Goal: Information Seeking & Learning: Learn about a topic

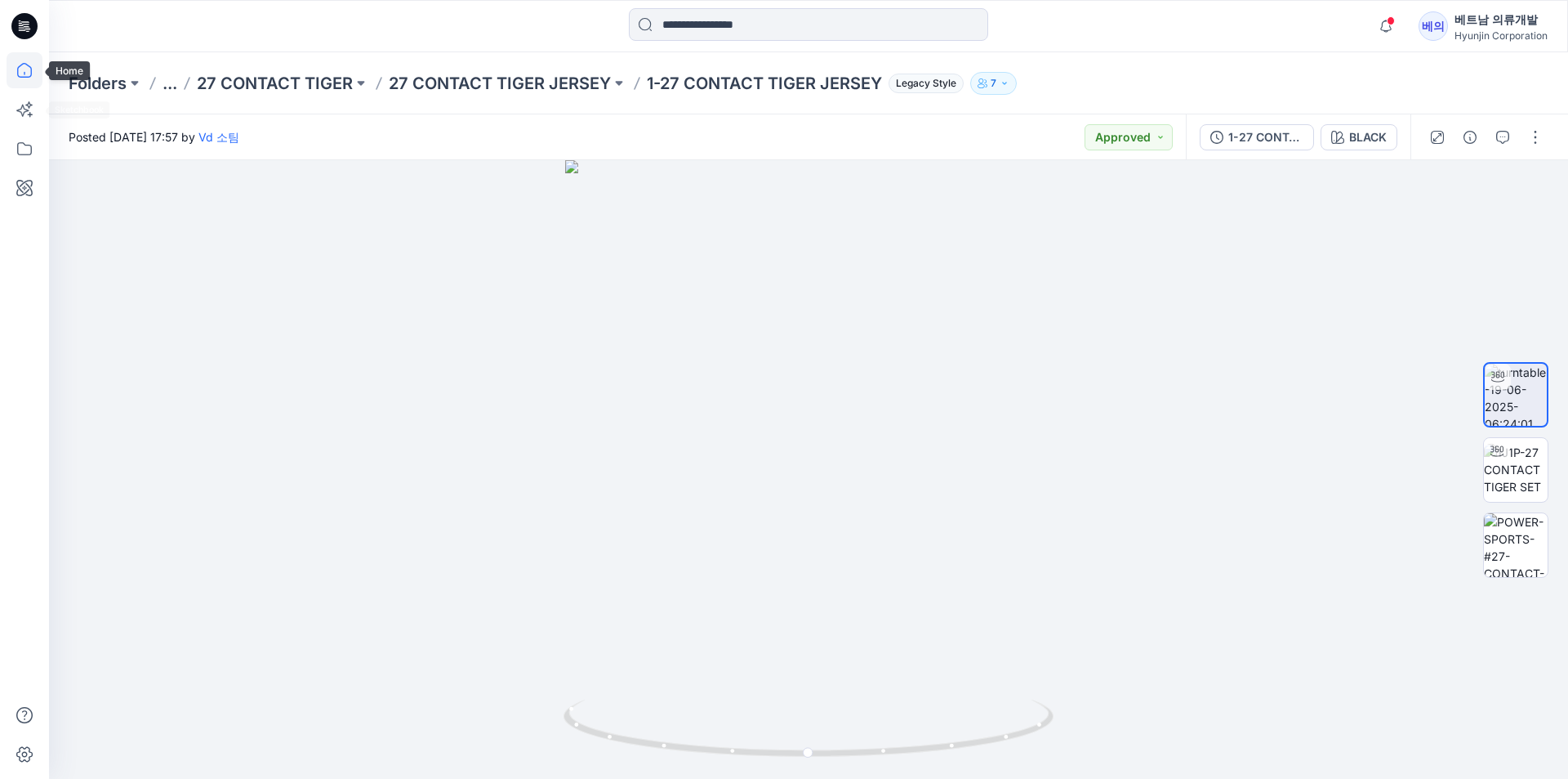
click at [37, 65] on icon at bounding box center [25, 70] width 36 height 36
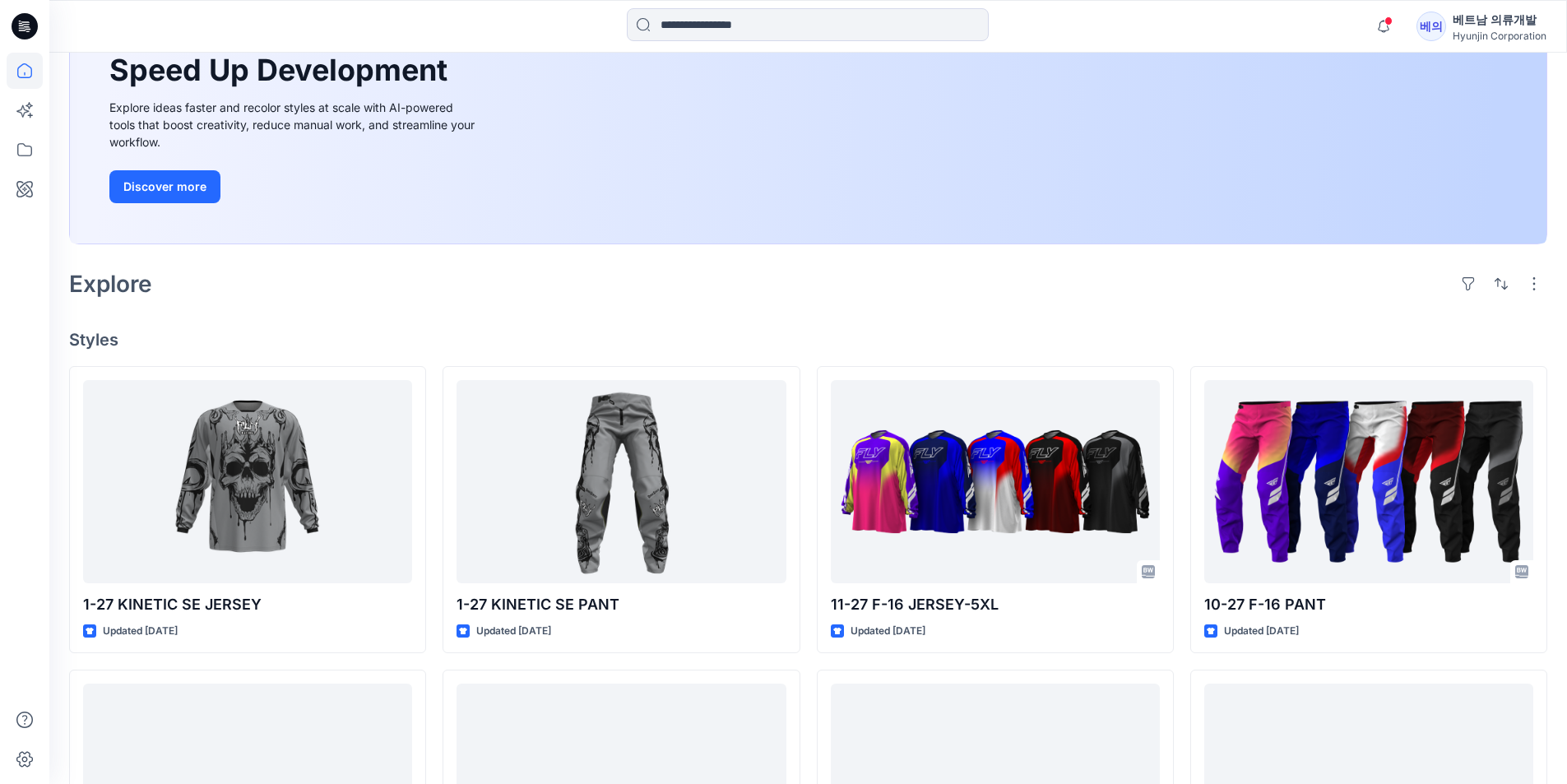
scroll to position [411, 0]
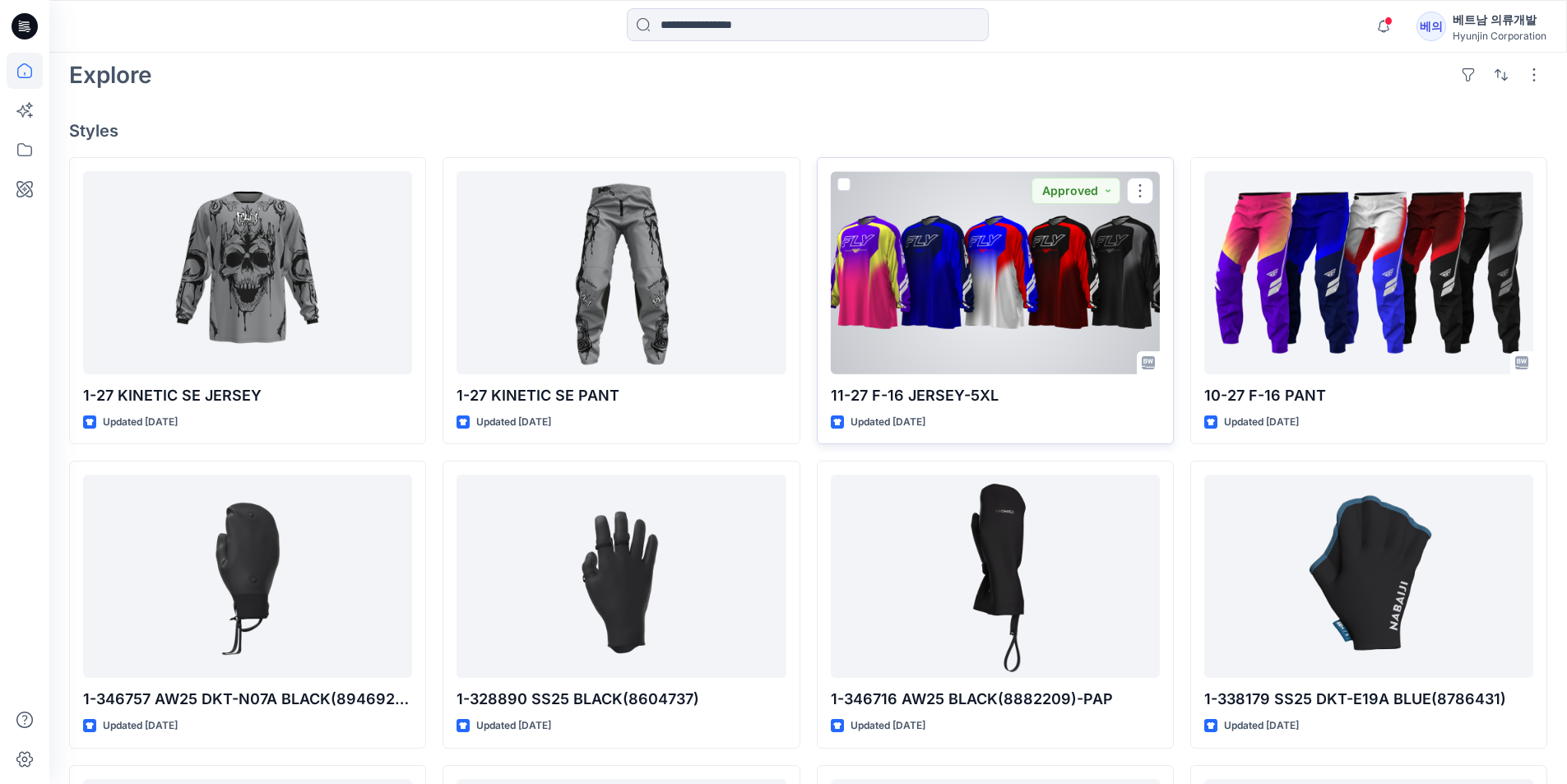
click at [1101, 261] on div at bounding box center [996, 273] width 329 height 203
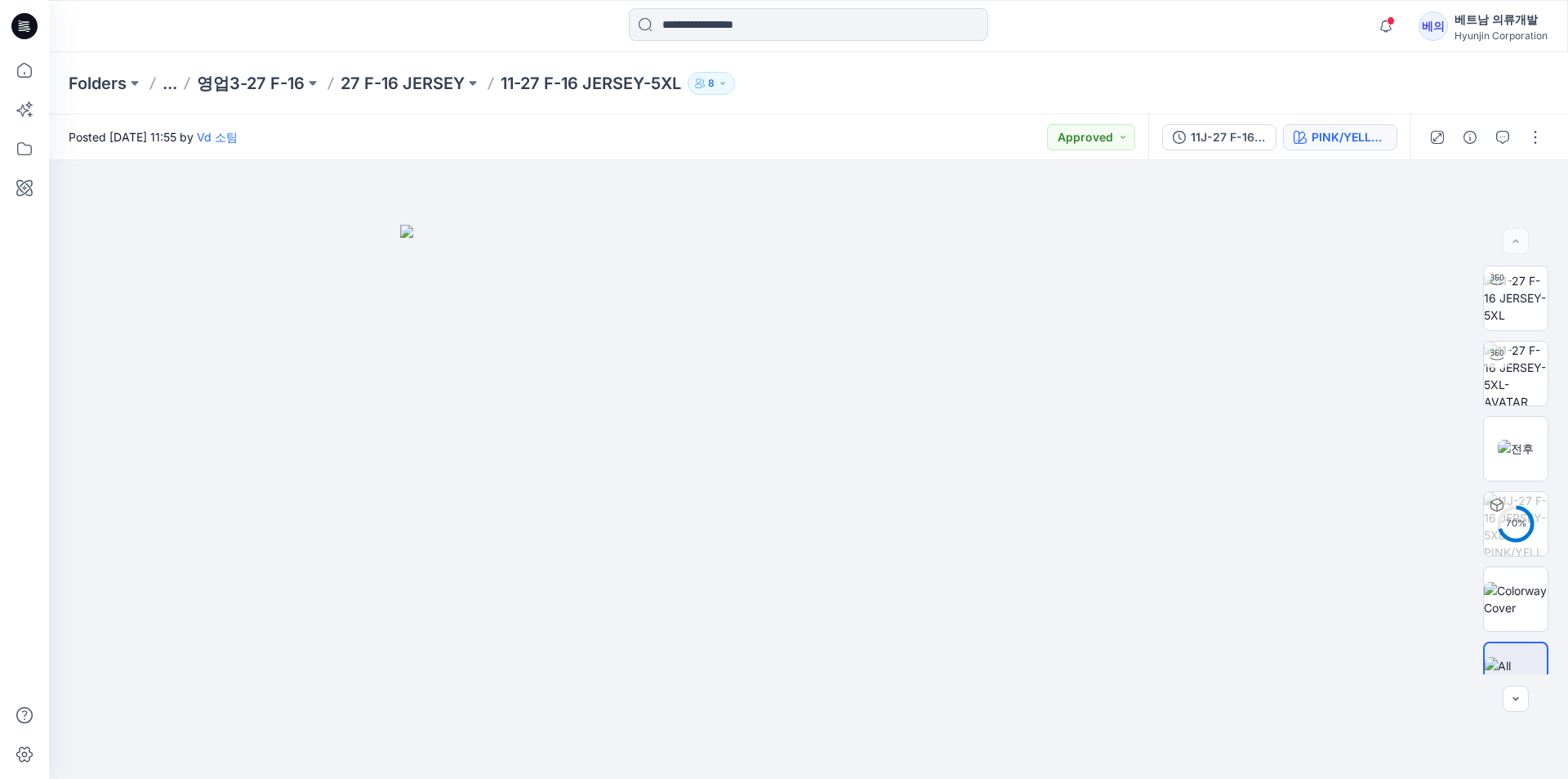
click at [1341, 139] on div "PINK/YELLOW/PURPLE" at bounding box center [1349, 137] width 75 height 18
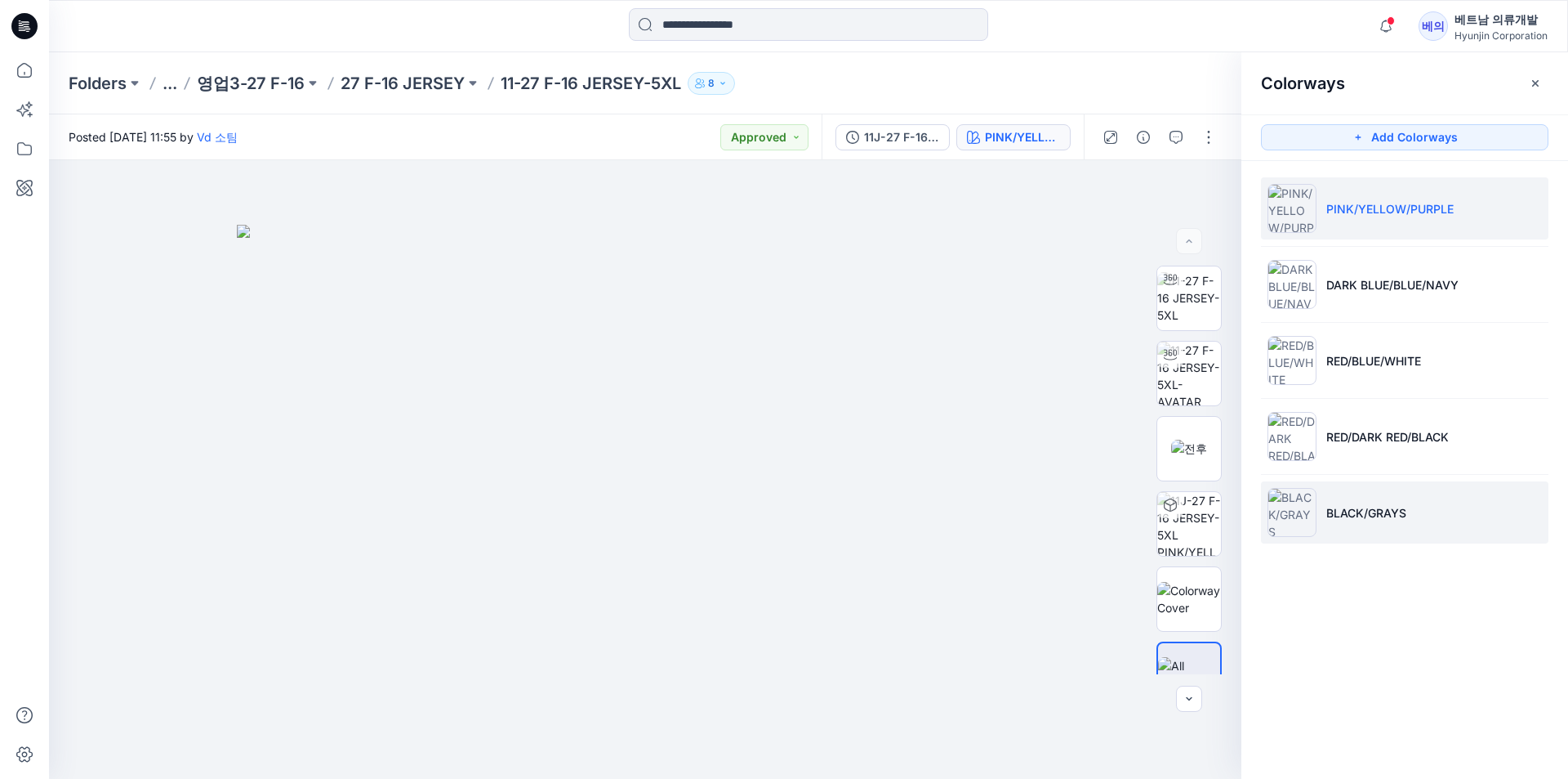
click at [1302, 524] on img at bounding box center [1292, 513] width 49 height 49
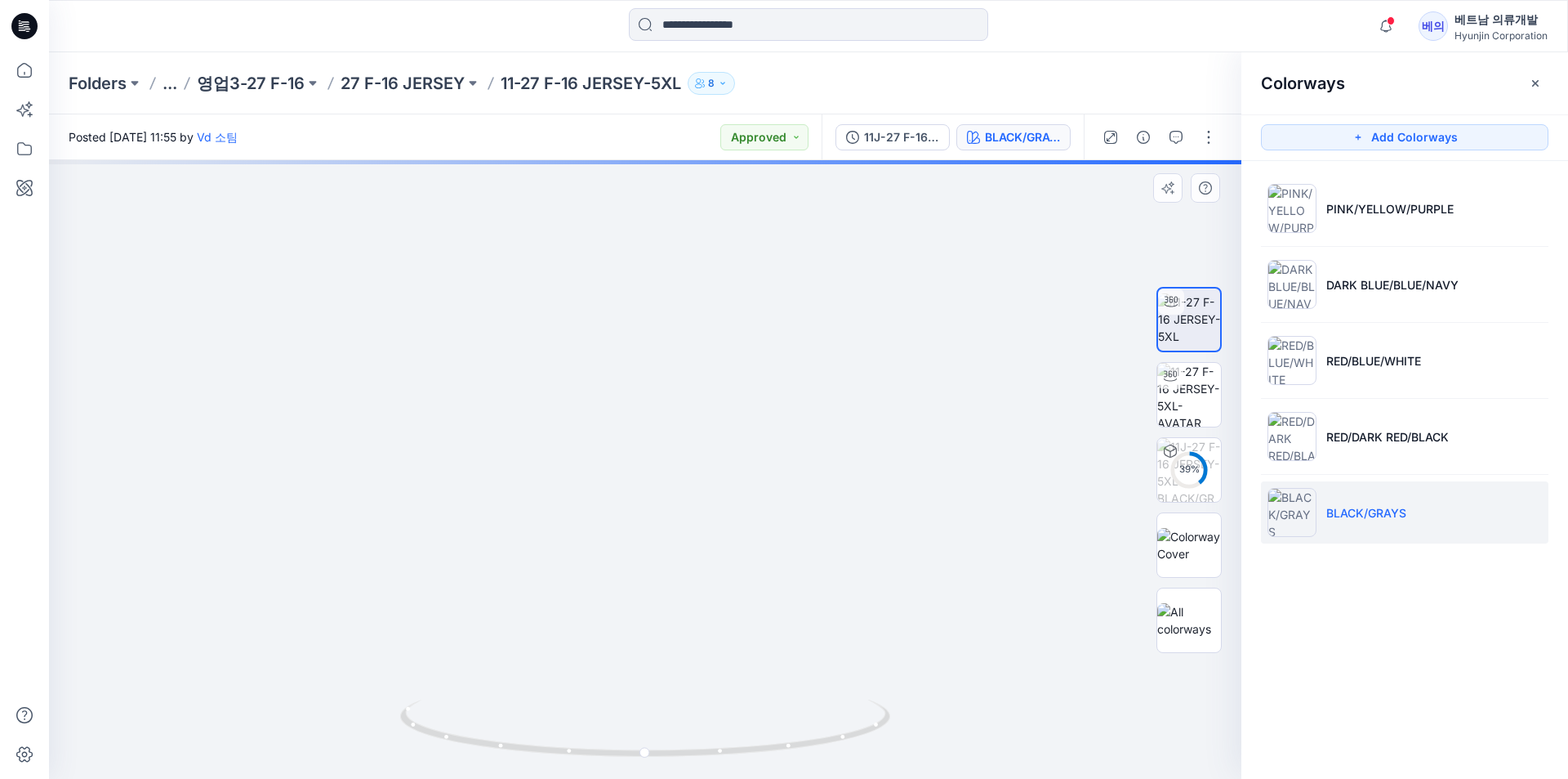
drag, startPoint x: 823, startPoint y: 286, endPoint x: 764, endPoint y: 372, distance: 104.3
click at [759, 374] on img at bounding box center [646, 408] width 721 height 742
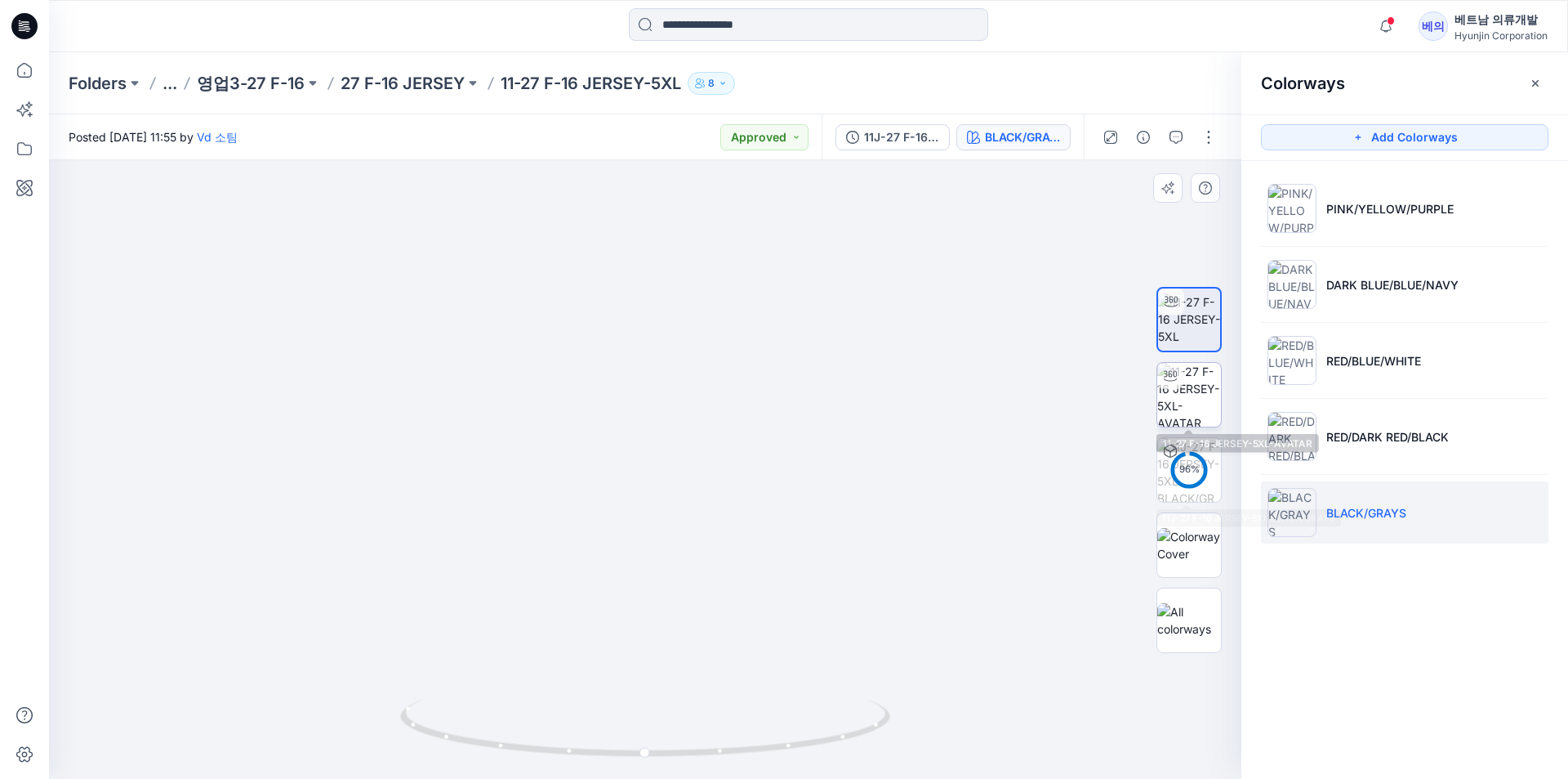
click at [1179, 397] on img at bounding box center [1189, 394] width 64 height 64
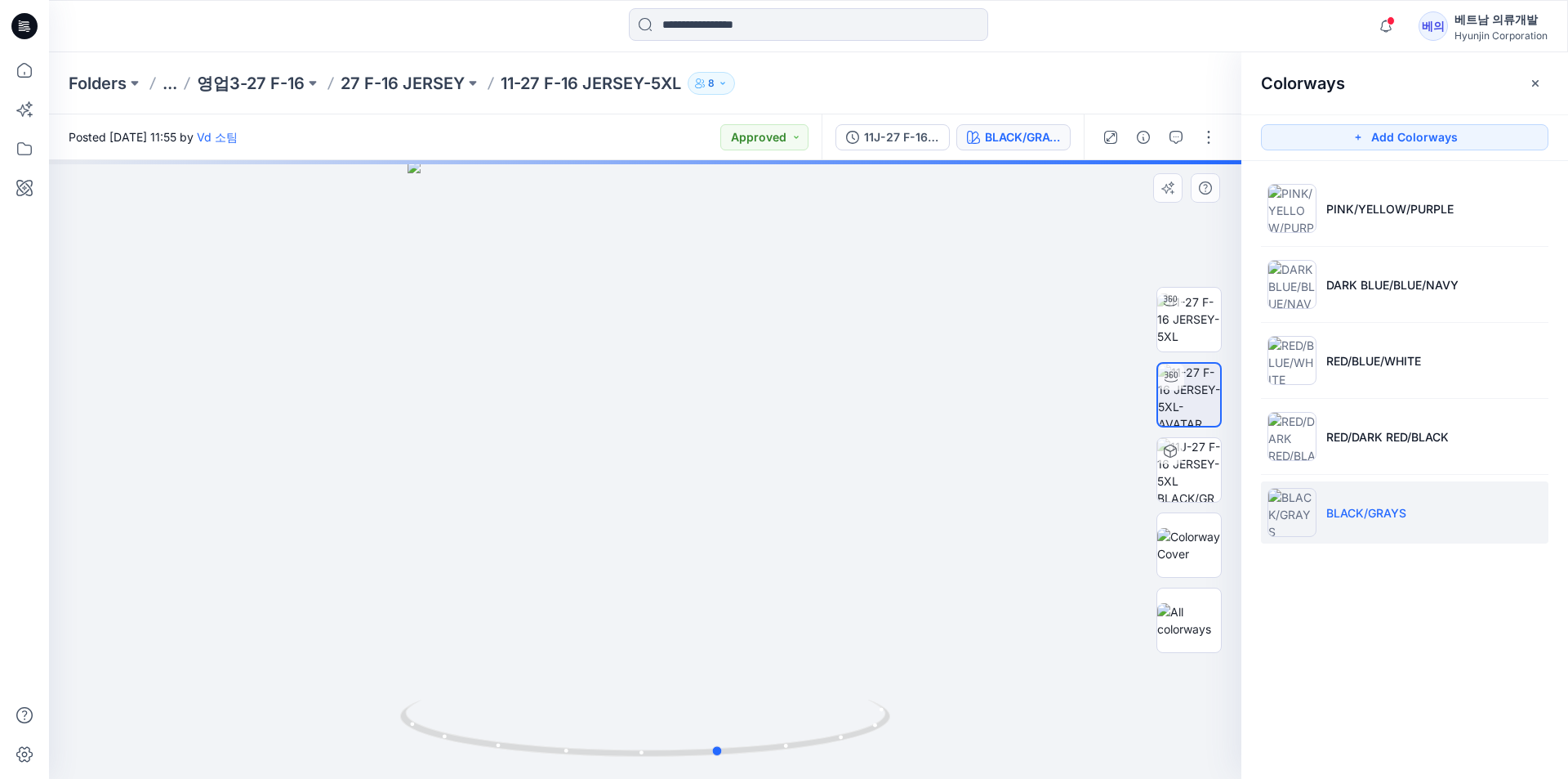
drag, startPoint x: 864, startPoint y: 390, endPoint x: 928, endPoint y: 371, distance: 66.8
click at [939, 373] on div at bounding box center [646, 469] width 1192 height 618
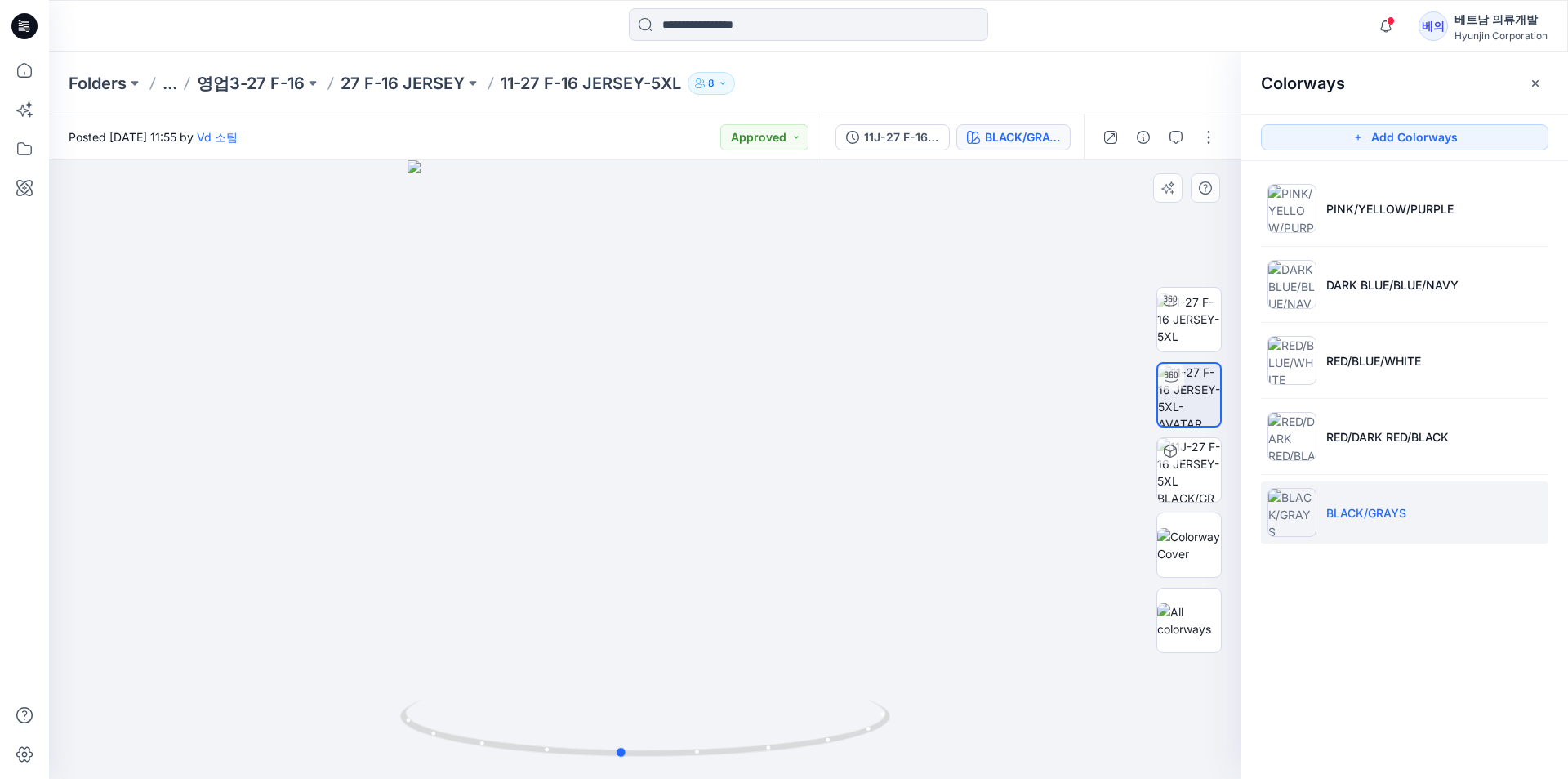
drag, startPoint x: 832, startPoint y: 403, endPoint x: 733, endPoint y: 416, distance: 99.8
click at [733, 416] on div at bounding box center [646, 469] width 1192 height 618
drag, startPoint x: 770, startPoint y: 643, endPoint x: 754, endPoint y: 574, distance: 70.8
click at [754, 574] on div at bounding box center [646, 469] width 1192 height 618
click at [1296, 213] on img at bounding box center [1292, 208] width 49 height 49
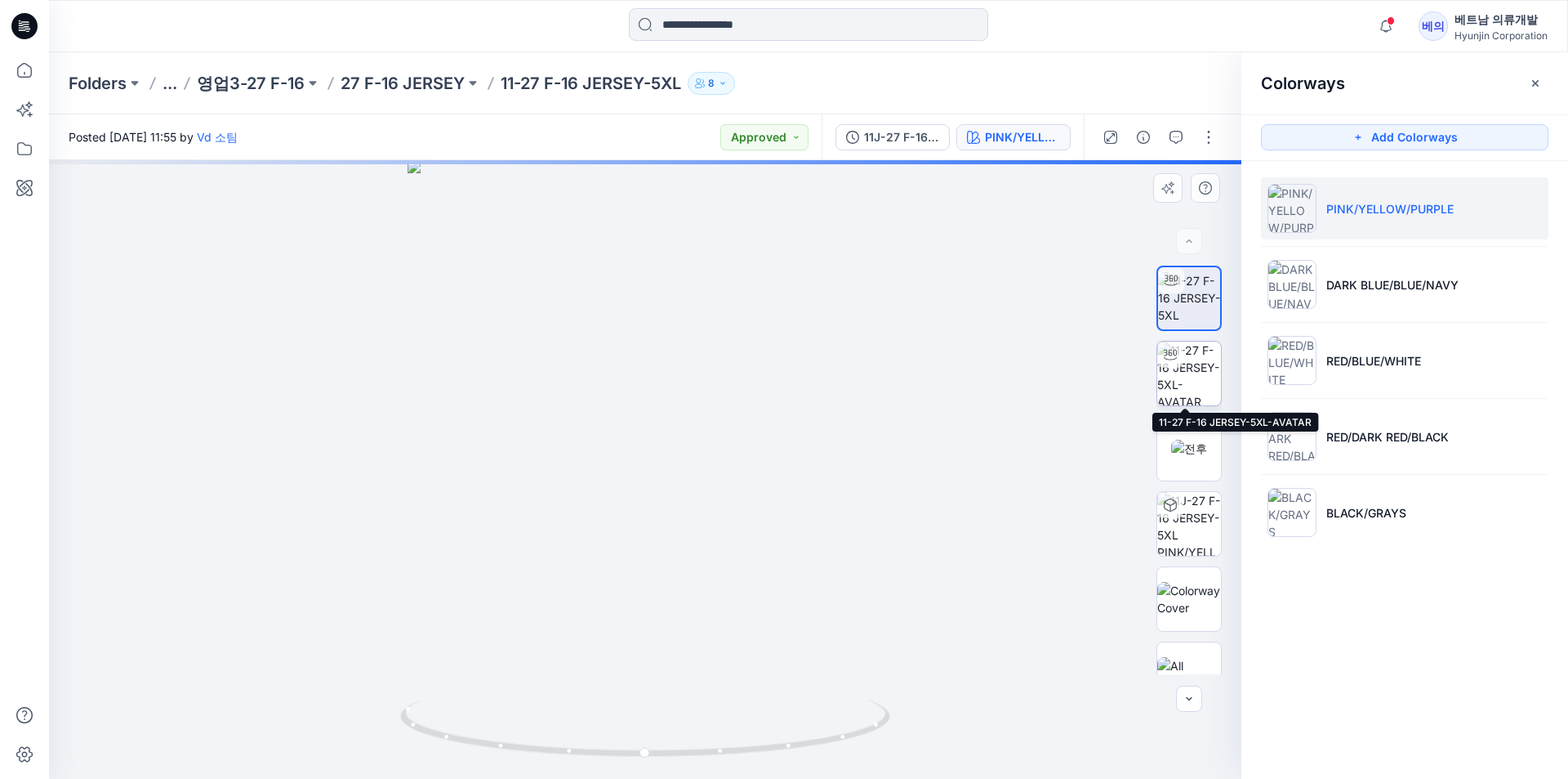
click at [1183, 379] on img at bounding box center [1189, 373] width 64 height 64
drag, startPoint x: 1006, startPoint y: 454, endPoint x: 1034, endPoint y: 458, distance: 28.3
click at [1034, 458] on div at bounding box center [646, 469] width 1192 height 618
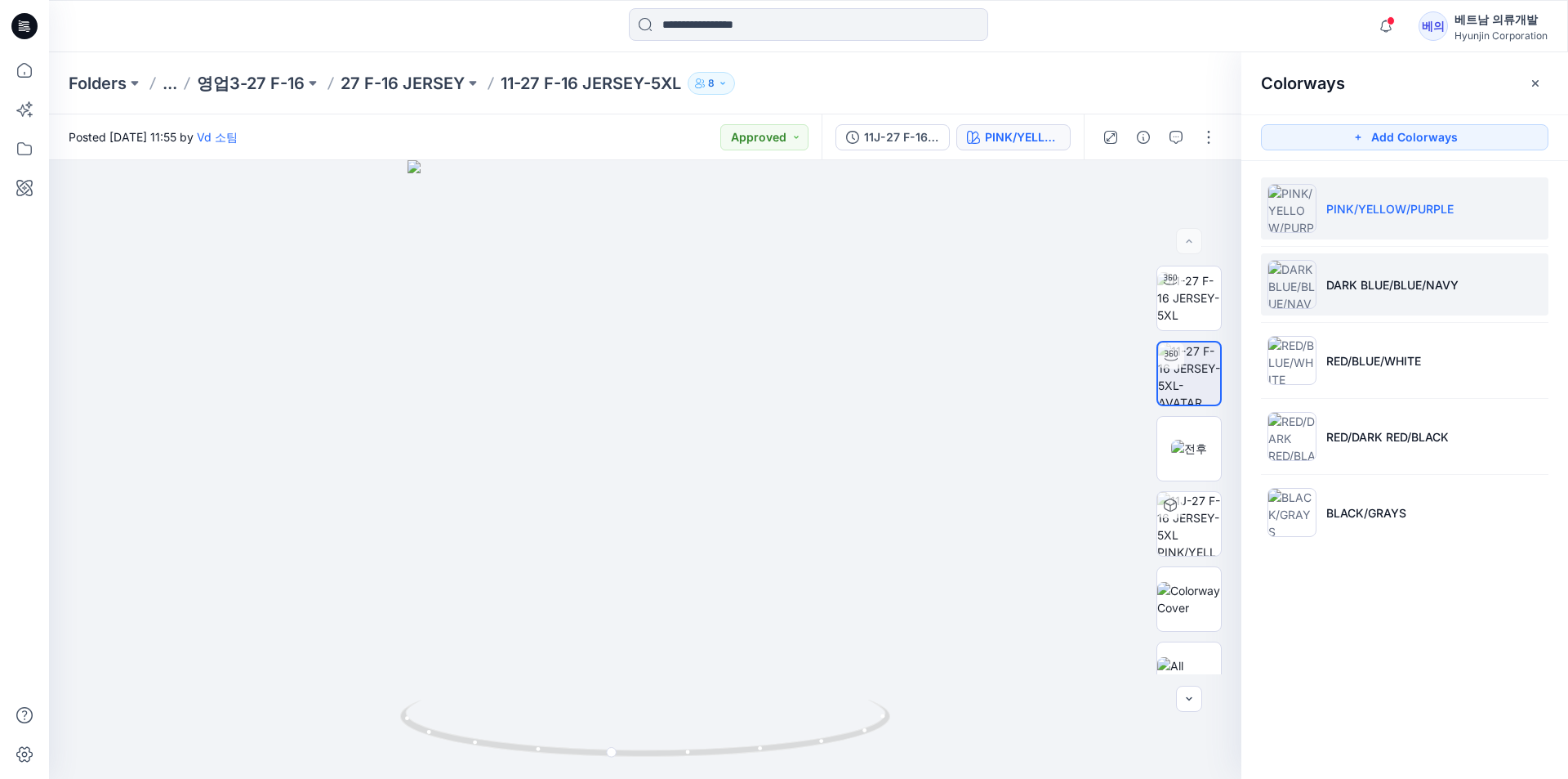
click at [1344, 291] on p "DARK BLUE/BLUE/NAVY" at bounding box center [1392, 284] width 132 height 17
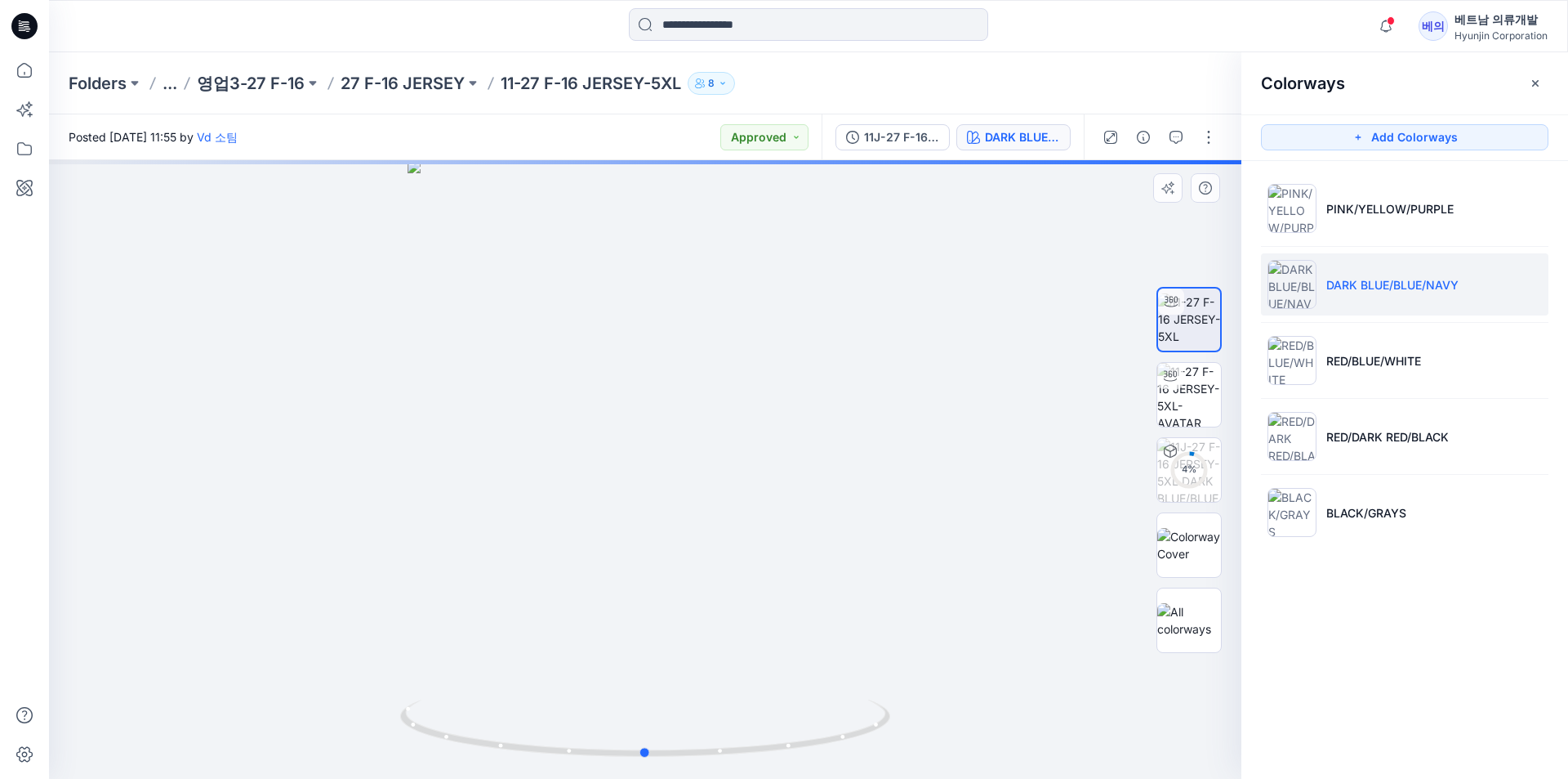
click at [1053, 414] on div at bounding box center [646, 469] width 1192 height 618
click at [1185, 403] on img at bounding box center [1189, 394] width 64 height 64
drag, startPoint x: 1052, startPoint y: 425, endPoint x: 984, endPoint y: 443, distance: 70.3
click at [984, 443] on div at bounding box center [646, 469] width 1192 height 618
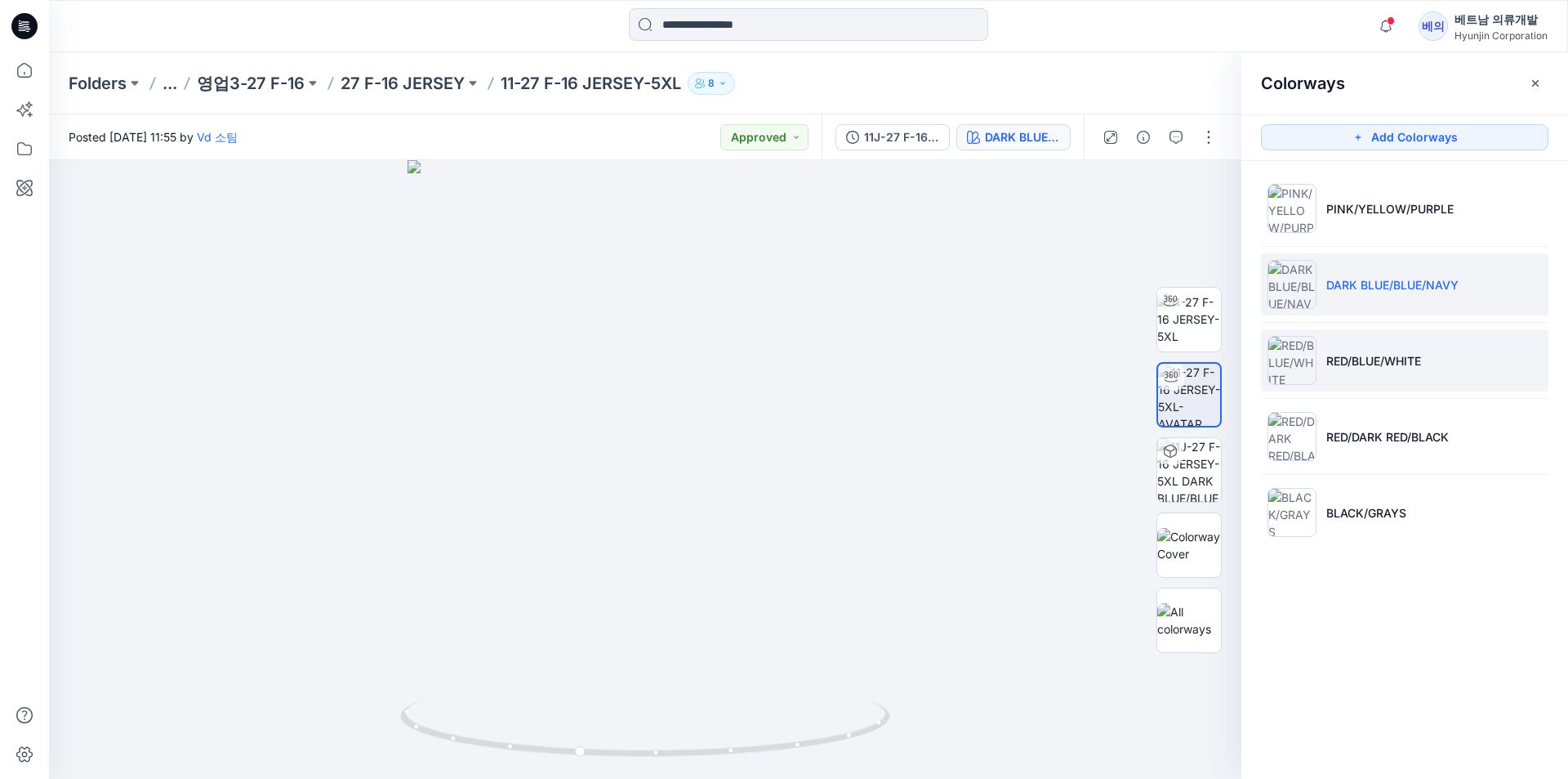
click at [1324, 367] on li "RED/BLUE/WHITE" at bounding box center [1404, 360] width 287 height 62
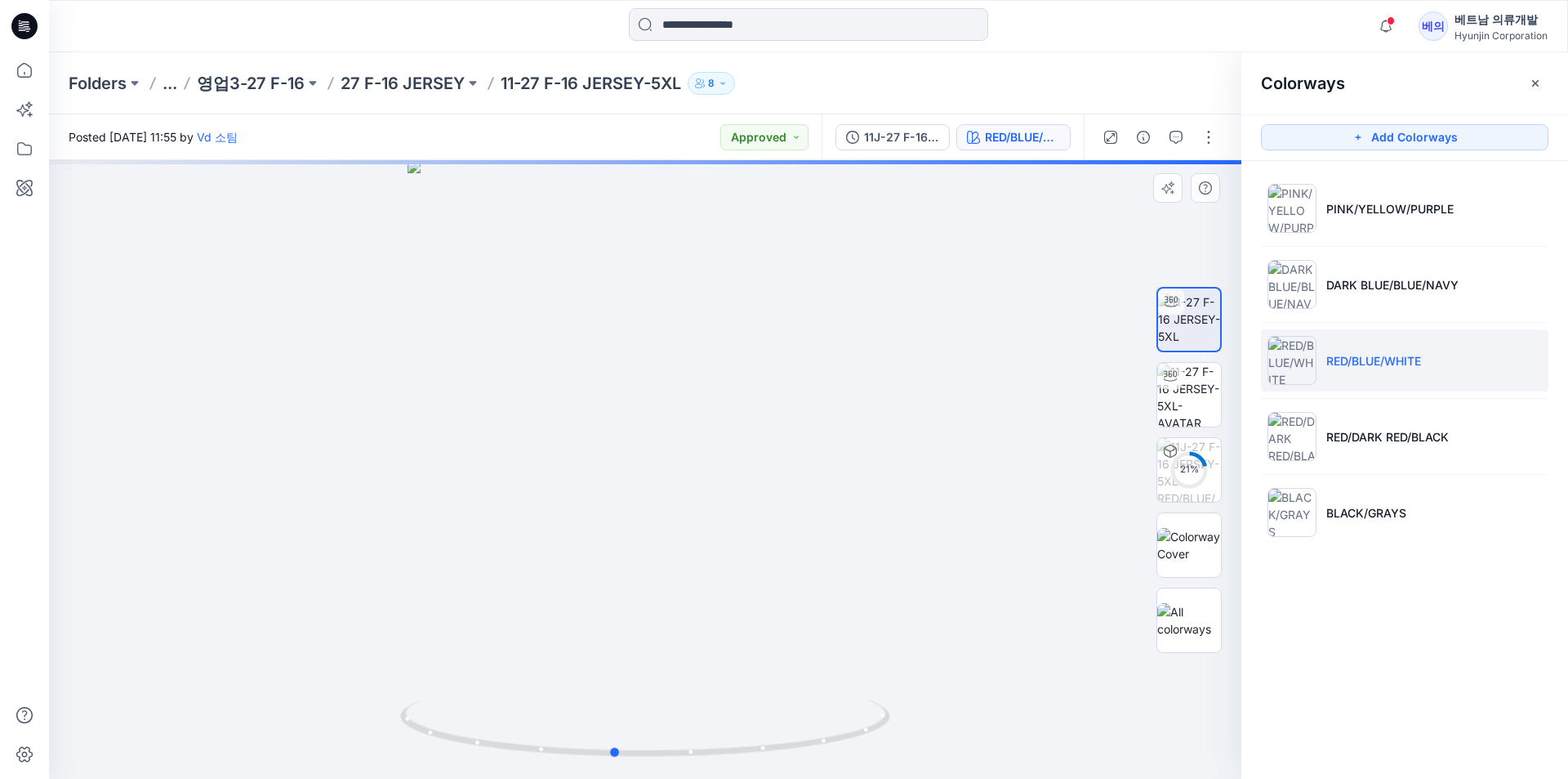
drag, startPoint x: 1011, startPoint y: 479, endPoint x: 979, endPoint y: 496, distance: 36.2
click at [979, 496] on div at bounding box center [646, 469] width 1192 height 618
click at [1194, 397] on img at bounding box center [1189, 394] width 64 height 64
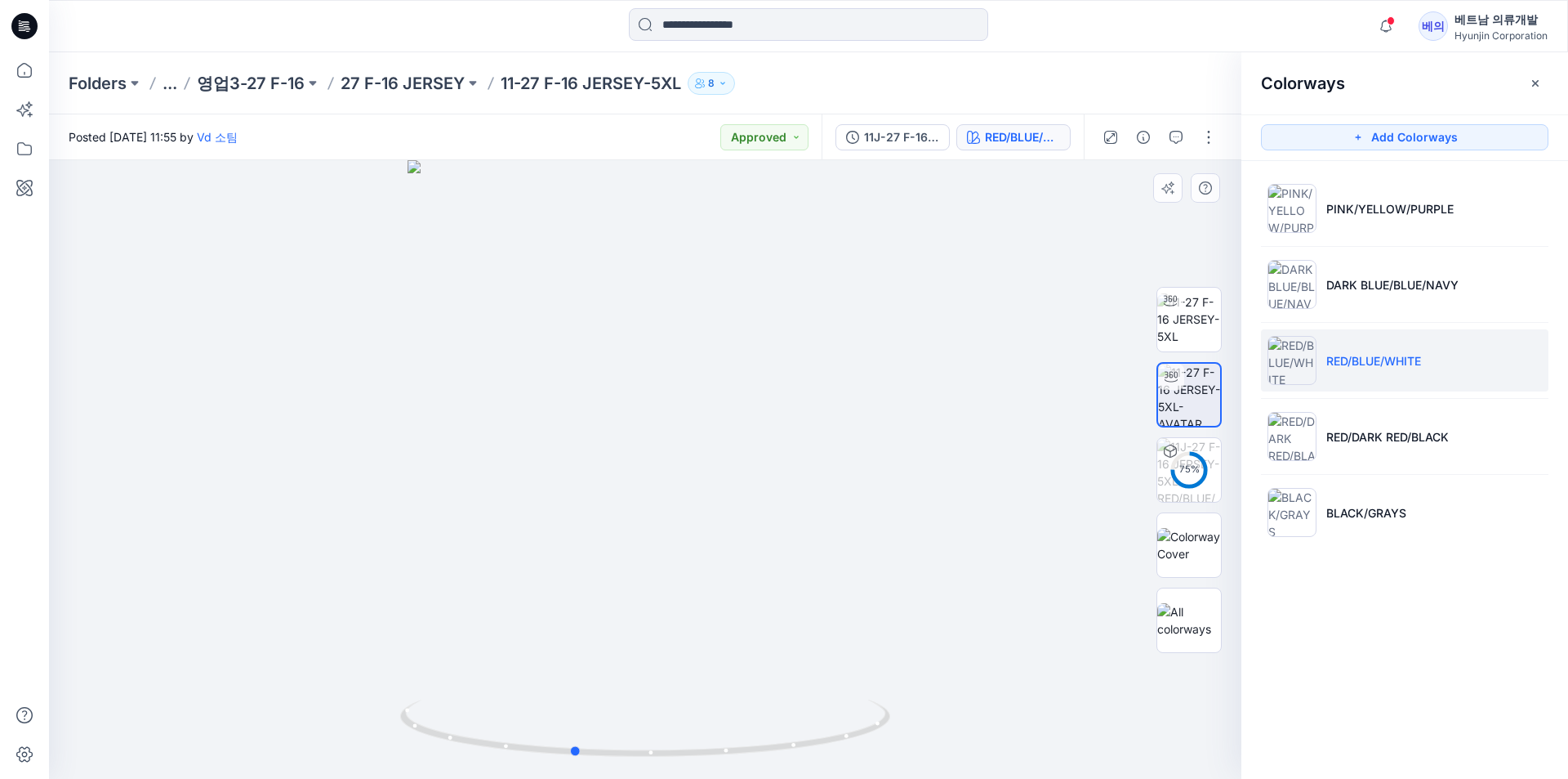
drag, startPoint x: 1030, startPoint y: 466, endPoint x: 960, endPoint y: 480, distance: 71.4
click at [960, 480] on div at bounding box center [646, 469] width 1192 height 618
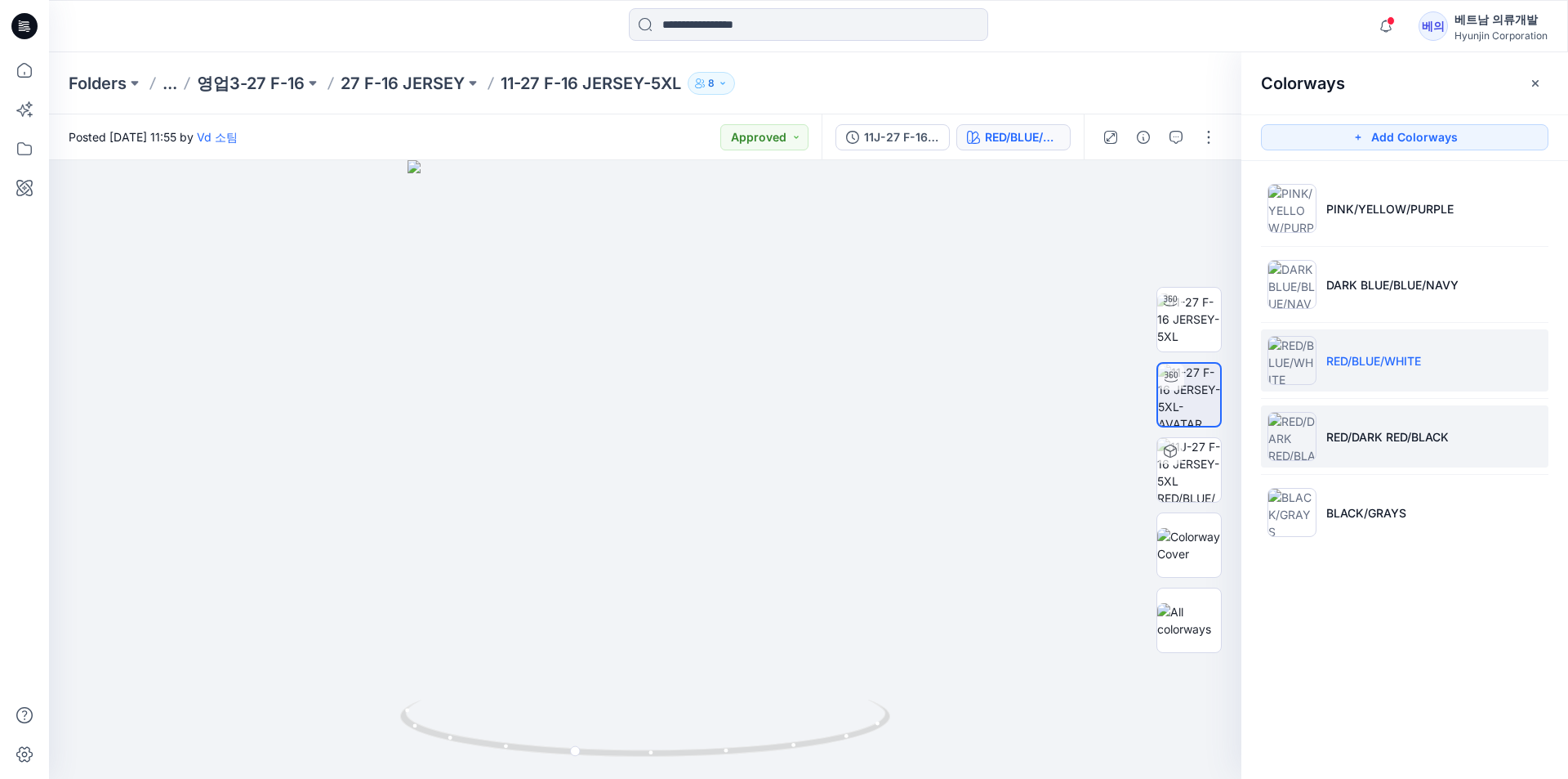
click at [1305, 448] on img at bounding box center [1292, 437] width 49 height 49
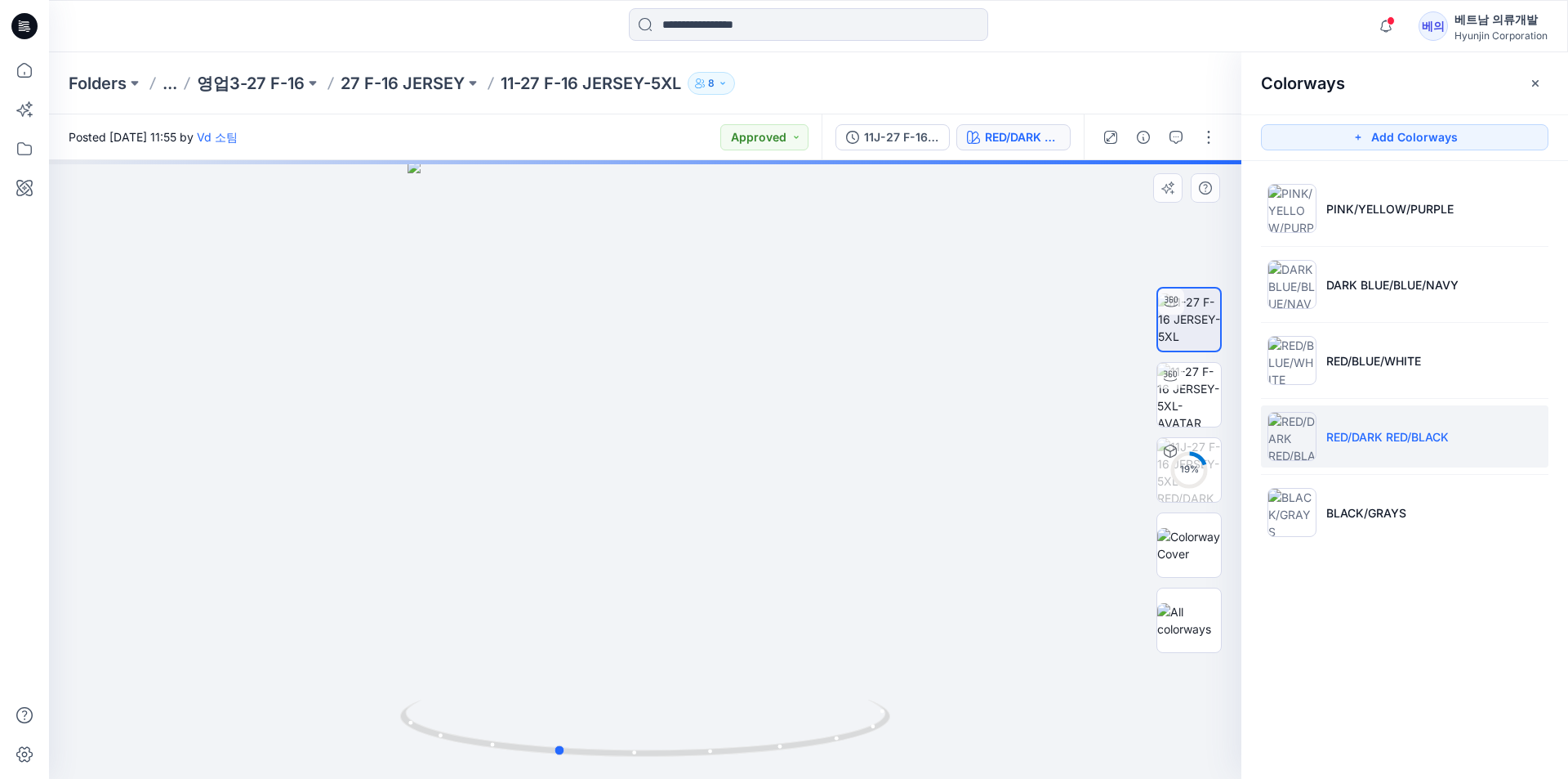
drag, startPoint x: 1034, startPoint y: 385, endPoint x: 949, endPoint y: 408, distance: 88.1
click at [947, 409] on div at bounding box center [646, 469] width 1192 height 618
click at [1187, 390] on img at bounding box center [1189, 394] width 64 height 64
drag, startPoint x: 1079, startPoint y: 399, endPoint x: 1000, endPoint y: 409, distance: 79.6
click at [1000, 409] on div at bounding box center [646, 469] width 1192 height 618
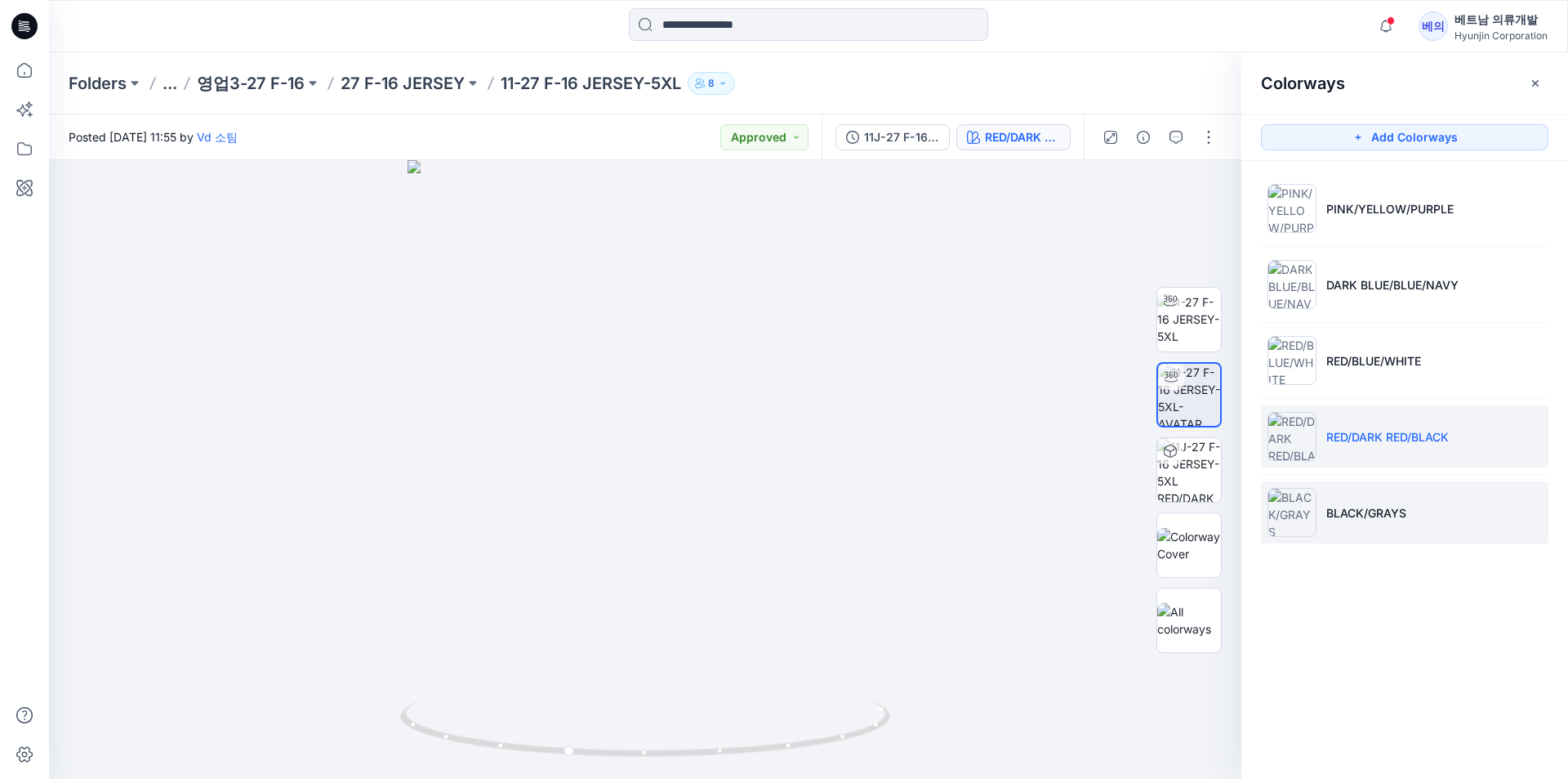
click at [1423, 521] on li "BLACK/GRAYS" at bounding box center [1404, 512] width 287 height 62
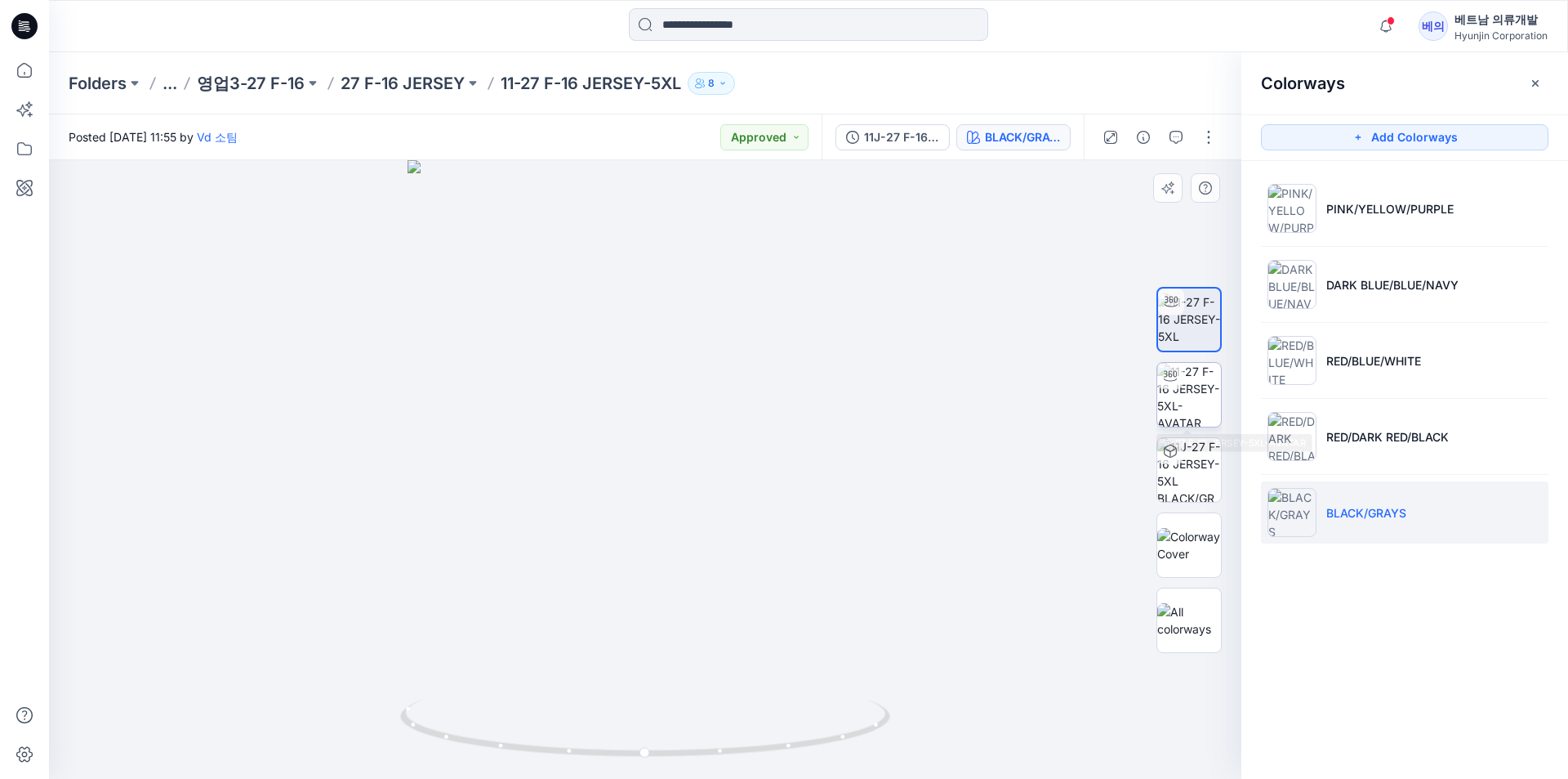
click at [1169, 409] on img at bounding box center [1189, 394] width 64 height 64
drag, startPoint x: 1075, startPoint y: 431, endPoint x: 1032, endPoint y: 423, distance: 43.7
click at [1032, 423] on div at bounding box center [646, 469] width 1192 height 618
drag, startPoint x: 774, startPoint y: 354, endPoint x: 740, endPoint y: 271, distance: 89.7
click at [582, 288] on div at bounding box center [646, 469] width 1192 height 618
